Goal: Information Seeking & Learning: Learn about a topic

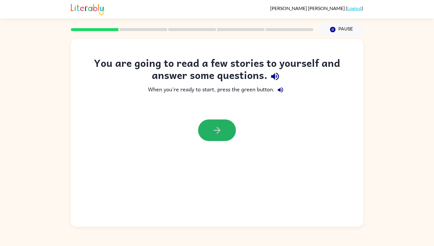
drag, startPoint x: 218, startPoint y: 129, endPoint x: 215, endPoint y: 129, distance: 3.1
click at [218, 129] on icon "button" at bounding box center [217, 130] width 10 height 10
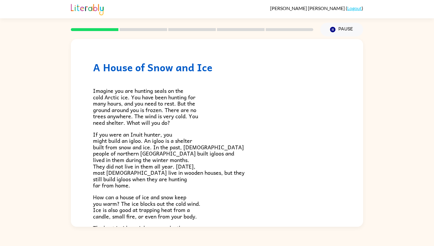
click at [98, 28] on rect at bounding box center [95, 29] width 48 height 3
click at [131, 30] on rect at bounding box center [144, 29] width 48 height 3
click at [130, 29] on rect at bounding box center [144, 29] width 48 height 3
click at [95, 27] on div at bounding box center [192, 29] width 250 height 21
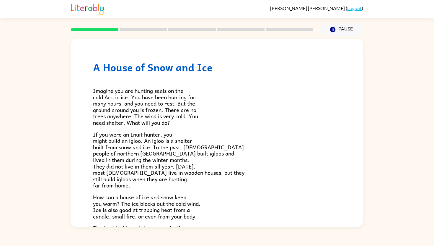
click at [99, 28] on div at bounding box center [192, 29] width 250 height 21
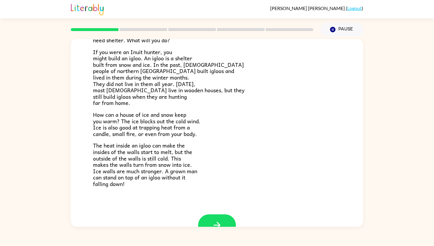
scroll to position [100, 0]
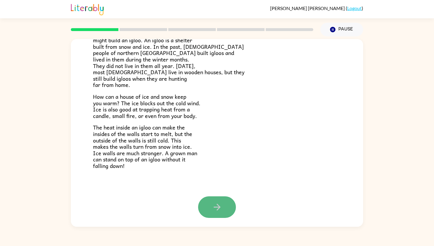
click at [223, 205] on button "button" at bounding box center [217, 207] width 38 height 22
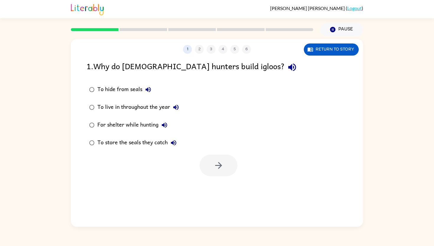
click at [120, 122] on div "For shelter while hunting" at bounding box center [134, 125] width 73 height 12
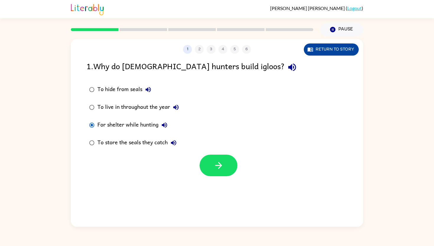
click at [322, 49] on button "Return to story" at bounding box center [331, 49] width 55 height 12
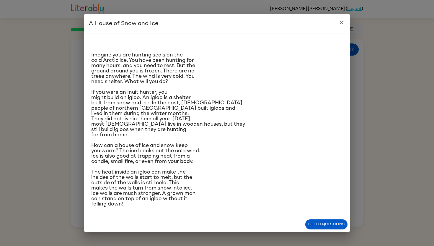
scroll to position [33, 0]
click at [315, 227] on button "Go to questions" at bounding box center [327, 224] width 42 height 10
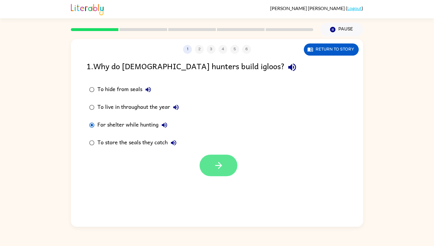
click at [226, 162] on button "button" at bounding box center [219, 166] width 38 height 22
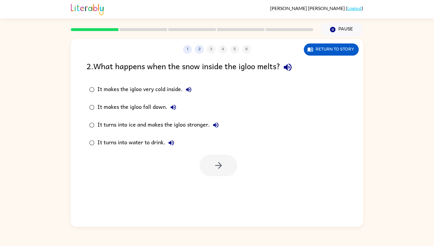
click at [113, 104] on div "It makes the igloo fall down." at bounding box center [139, 107] width 82 height 12
click at [221, 169] on icon "button" at bounding box center [219, 165] width 10 height 10
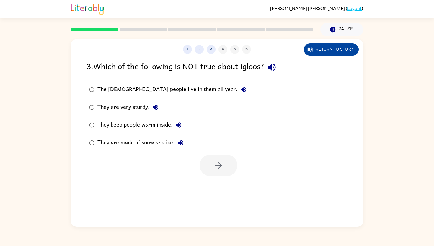
click at [314, 46] on button "Return to story" at bounding box center [331, 49] width 55 height 12
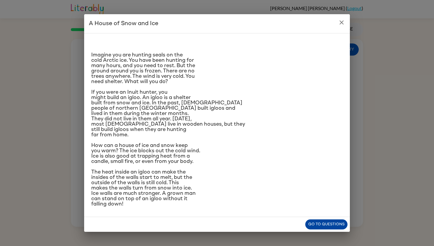
click at [313, 225] on button "Go to questions" at bounding box center [327, 224] width 42 height 10
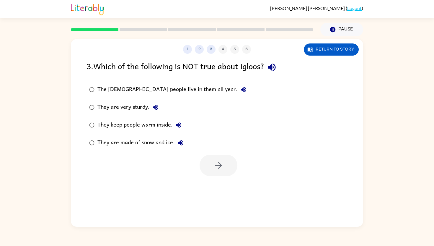
click at [151, 87] on div "The [DEMOGRAPHIC_DATA] people live in them all year." at bounding box center [174, 90] width 152 height 12
click at [215, 163] on icon "button" at bounding box center [219, 165] width 10 height 10
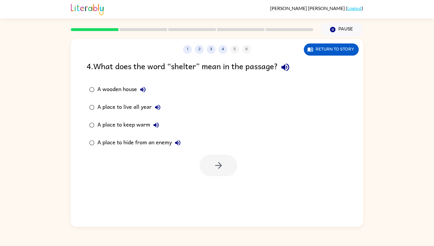
click at [106, 123] on div "A place to keep warm" at bounding box center [130, 125] width 65 height 12
click at [223, 166] on icon "button" at bounding box center [219, 165] width 10 height 10
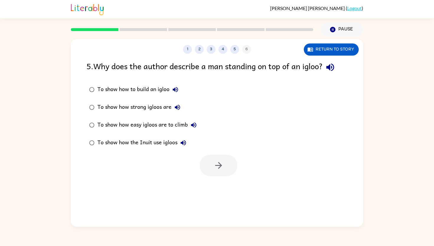
click at [128, 106] on div "To show how strong igloos are" at bounding box center [141, 107] width 86 height 12
click at [219, 171] on button "button" at bounding box center [219, 166] width 38 height 22
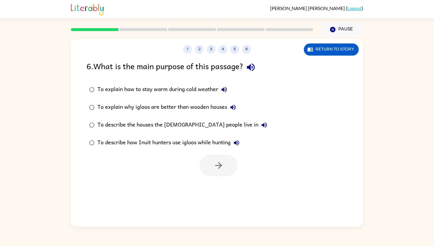
click at [156, 141] on div "To describe how Inuit hunters use igloos while hunting" at bounding box center [170, 143] width 145 height 12
click at [222, 161] on icon "button" at bounding box center [219, 165] width 10 height 10
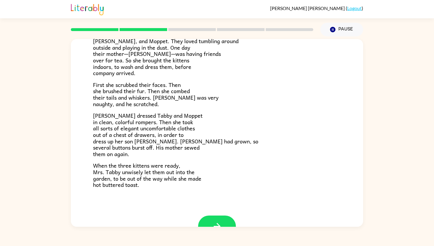
scroll to position [69, 0]
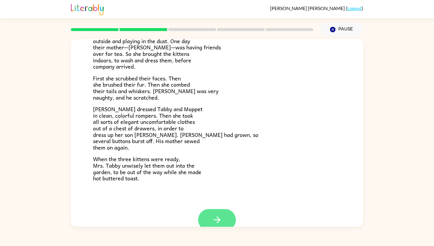
click at [207, 220] on button "button" at bounding box center [217, 220] width 38 height 22
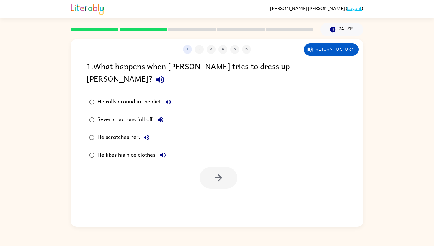
scroll to position [0, 0]
click at [117, 132] on div "He scratches her." at bounding box center [125, 138] width 55 height 12
click at [209, 167] on button "button" at bounding box center [219, 178] width 38 height 22
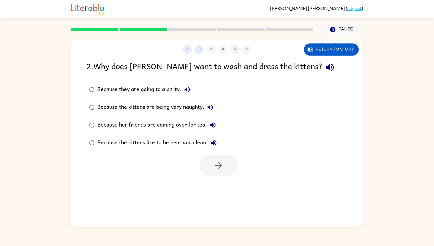
click at [129, 126] on div "Because her friends are coming over for tea." at bounding box center [158, 125] width 121 height 12
click at [213, 162] on button "button" at bounding box center [219, 166] width 38 height 22
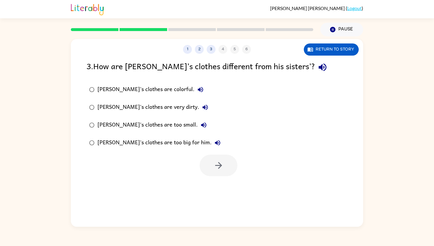
click at [132, 100] on label "[PERSON_NAME]'s clothes are very dirty." at bounding box center [154, 107] width 143 height 18
click at [209, 171] on button "button" at bounding box center [219, 166] width 38 height 22
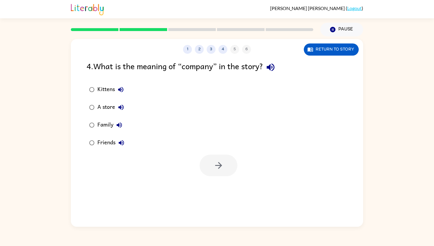
click at [105, 140] on div "Friends" at bounding box center [113, 143] width 30 height 12
click at [224, 160] on button "button" at bounding box center [219, 166] width 38 height 22
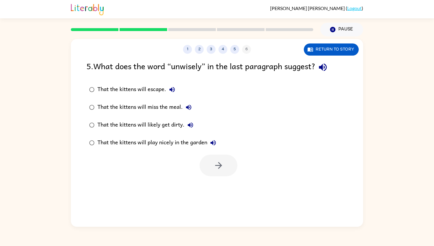
click at [140, 123] on div "That the kittens will likely get dirty." at bounding box center [147, 125] width 99 height 12
click at [216, 160] on icon "button" at bounding box center [219, 165] width 10 height 10
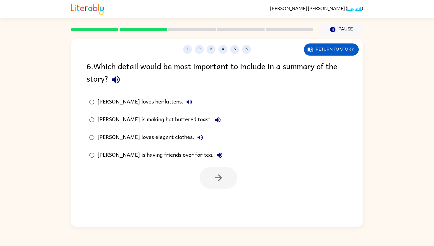
click at [135, 98] on div "[PERSON_NAME] loves her kittens." at bounding box center [147, 102] width 98 height 12
click at [214, 176] on icon "button" at bounding box center [219, 178] width 10 height 10
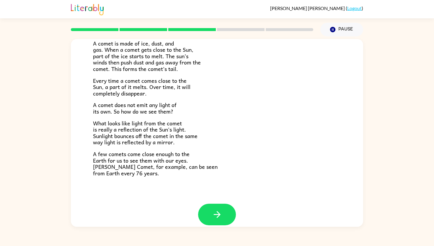
scroll to position [98, 0]
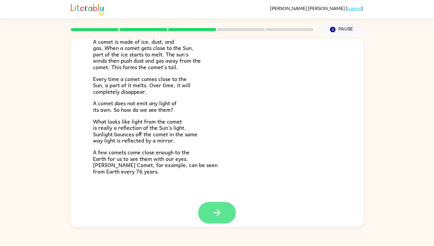
click at [219, 214] on icon "button" at bounding box center [217, 212] width 7 height 7
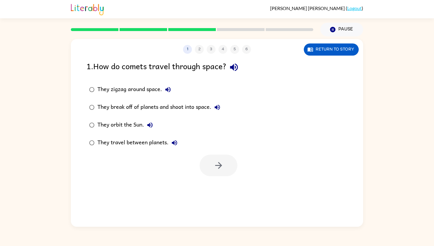
scroll to position [0, 0]
click at [110, 122] on div "They orbit the Sun." at bounding box center [127, 125] width 59 height 12
click at [202, 164] on button "button" at bounding box center [219, 166] width 38 height 22
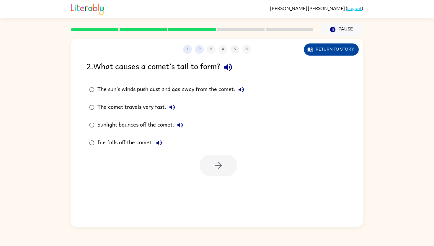
click at [323, 49] on button "Return to story" at bounding box center [331, 49] width 55 height 12
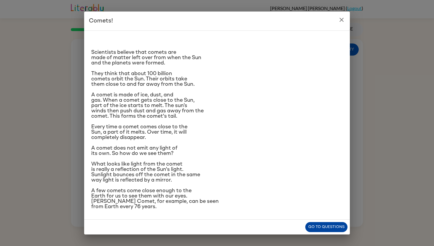
click at [320, 228] on button "Go to questions" at bounding box center [327, 227] width 42 height 10
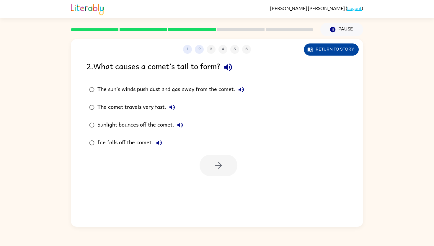
click at [333, 48] on button "Return to story" at bounding box center [331, 49] width 55 height 12
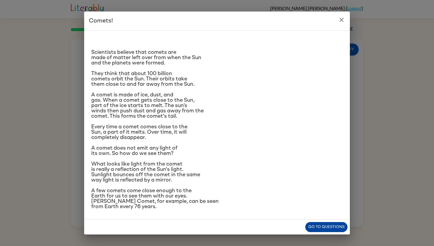
click at [331, 229] on button "Go to questions" at bounding box center [327, 227] width 42 height 10
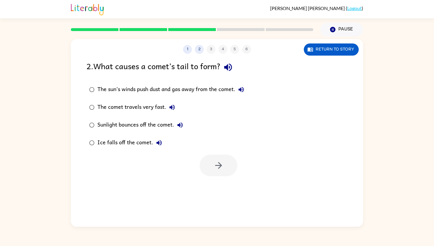
click at [160, 88] on div "The sun’s winds push dust and gas away from the comet." at bounding box center [173, 90] width 150 height 12
click at [212, 157] on button "button" at bounding box center [219, 166] width 38 height 22
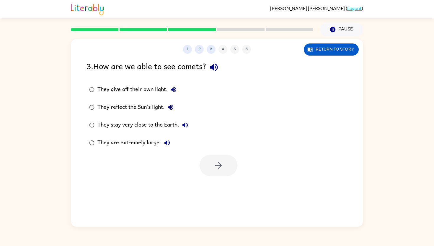
click at [127, 105] on div "They reflect the Sun’s light." at bounding box center [137, 107] width 79 height 12
click at [211, 159] on button "button" at bounding box center [219, 166] width 38 height 22
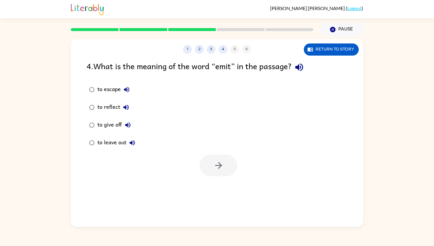
click at [114, 105] on div "to reflect" at bounding box center [115, 107] width 35 height 12
click at [219, 164] on icon "button" at bounding box center [219, 165] width 10 height 10
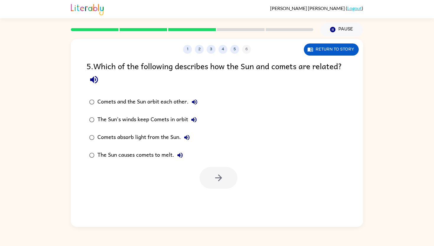
click at [166, 100] on div "Comets and the Sun orbit each other." at bounding box center [149, 102] width 103 height 12
click at [144, 152] on div "The Sun causes comets to melt." at bounding box center [142, 155] width 89 height 12
click at [218, 178] on icon "button" at bounding box center [218, 177] width 7 height 7
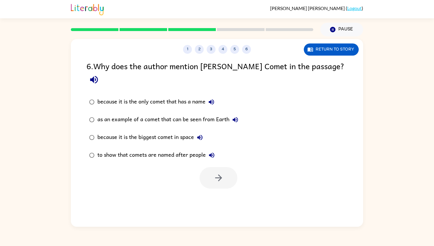
click at [187, 114] on div "as an example of a comet that can be seen from Earth" at bounding box center [170, 120] width 144 height 12
click at [220, 173] on icon "button" at bounding box center [219, 178] width 10 height 10
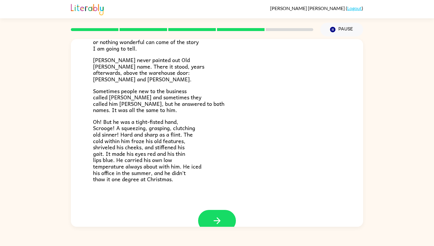
scroll to position [168, 0]
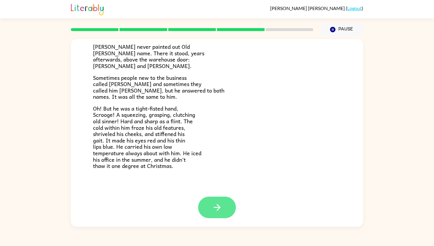
click at [215, 206] on icon "button" at bounding box center [217, 207] width 10 height 10
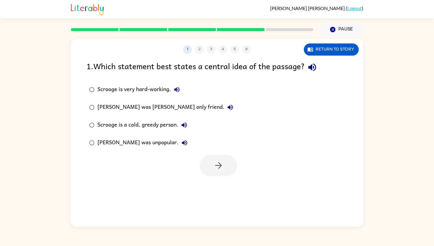
scroll to position [0, 0]
click at [168, 106] on div "[PERSON_NAME] was [PERSON_NAME] only friend." at bounding box center [167, 107] width 139 height 12
click at [217, 167] on icon "button" at bounding box center [219, 165] width 10 height 10
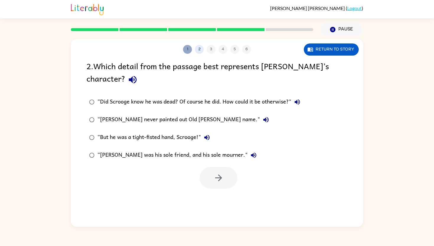
click at [186, 49] on button "1" at bounding box center [187, 49] width 9 height 9
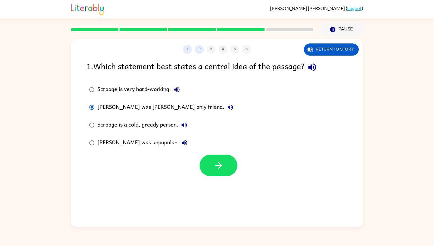
click at [129, 106] on div "[PERSON_NAME] was [PERSON_NAME] only friend." at bounding box center [167, 107] width 139 height 12
click at [128, 140] on div "[PERSON_NAME] was unpopular." at bounding box center [144, 143] width 93 height 12
click at [127, 88] on div "Scrooge is very hard-working." at bounding box center [140, 90] width 85 height 12
click at [211, 169] on button "button" at bounding box center [219, 166] width 38 height 22
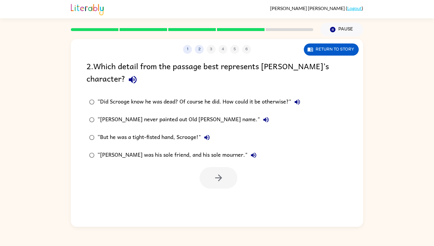
click at [142, 99] on div "“Did Scrooge know he was dead? Of course he did. How could it be otherwise?"" at bounding box center [201, 102] width 206 height 12
click at [215, 173] on icon "button" at bounding box center [219, 178] width 10 height 10
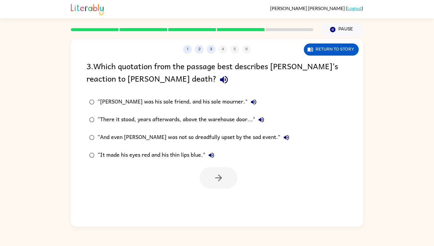
click at [195, 136] on div "“And even [PERSON_NAME] was not so dreadfully upset by the sad event."" at bounding box center [195, 138] width 195 height 12
click at [155, 153] on div "“It made his eyes red and his thin lips blue."" at bounding box center [158, 155] width 120 height 12
click at [218, 175] on icon "button" at bounding box center [219, 178] width 10 height 10
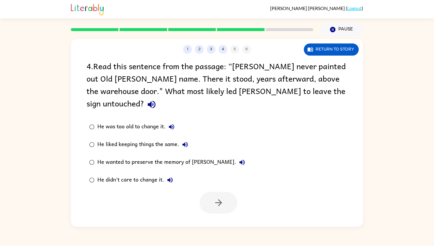
click at [139, 121] on div "He was too old to change it." at bounding box center [138, 127] width 80 height 12
click at [210, 195] on button "button" at bounding box center [219, 203] width 38 height 22
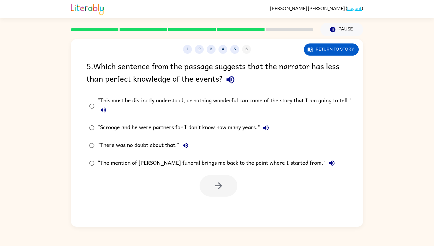
click at [205, 98] on div "“This must be distinctly understood, or nothing wonderful can come of the story…" at bounding box center [227, 106] width 258 height 20
click at [214, 185] on icon "button" at bounding box center [219, 186] width 10 height 10
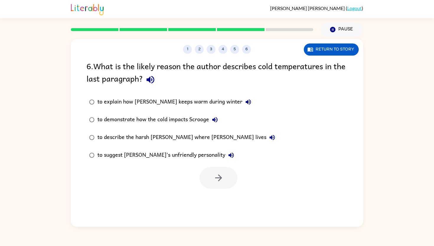
click at [165, 133] on div "to describe the harsh [PERSON_NAME] where [PERSON_NAME] lives" at bounding box center [188, 138] width 181 height 12
click at [220, 173] on icon "button" at bounding box center [219, 178] width 10 height 10
